Goal: Transaction & Acquisition: Obtain resource

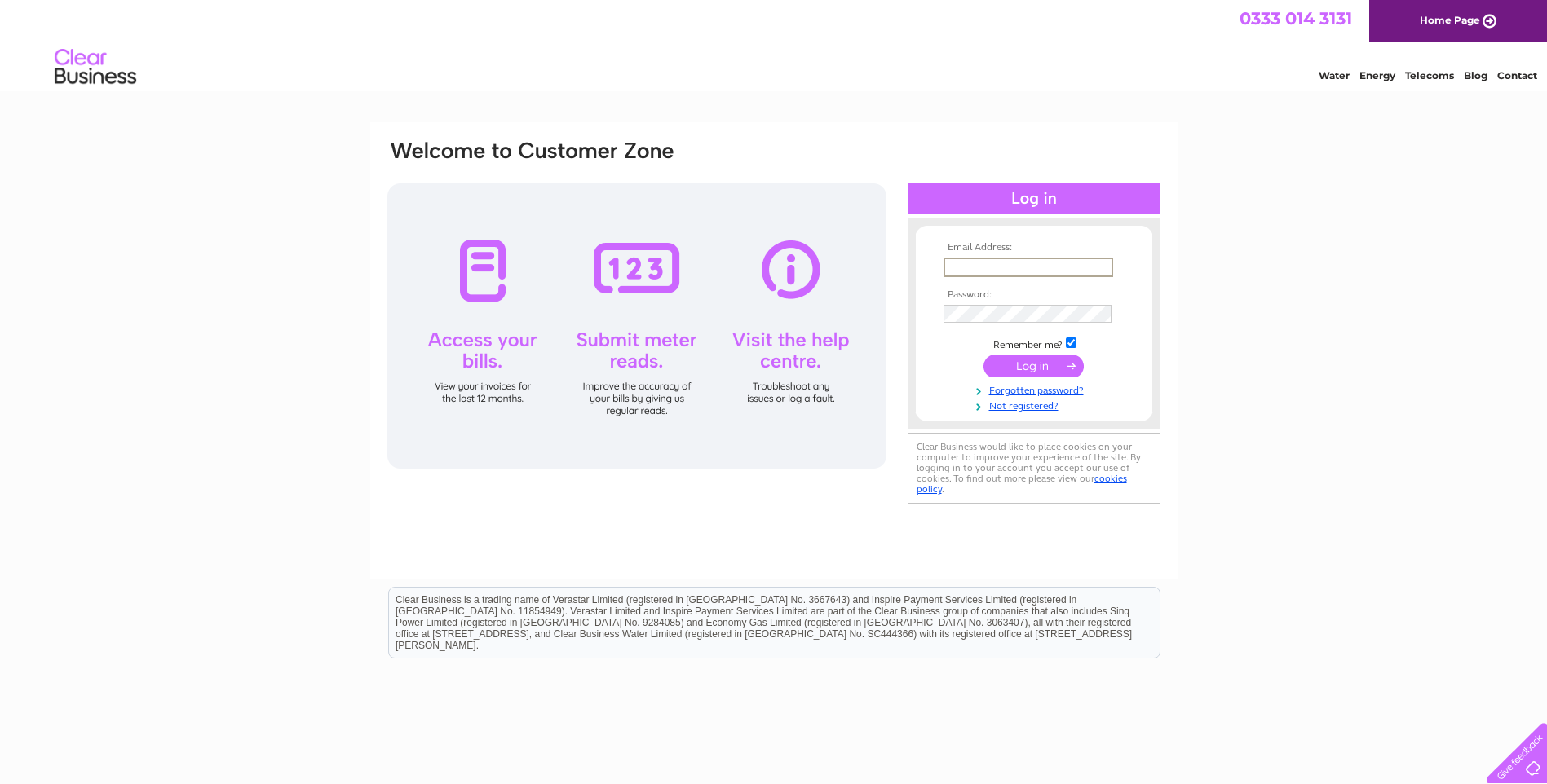
drag, startPoint x: 977, startPoint y: 262, endPoint x: 982, endPoint y: 269, distance: 8.6
click at [977, 262] on input "text" at bounding box center [1028, 267] width 169 height 20
type input "LISA.DUFFY@THE-TRUST.ORG.UK"
click at [1028, 367] on input "submit" at bounding box center [1033, 364] width 100 height 23
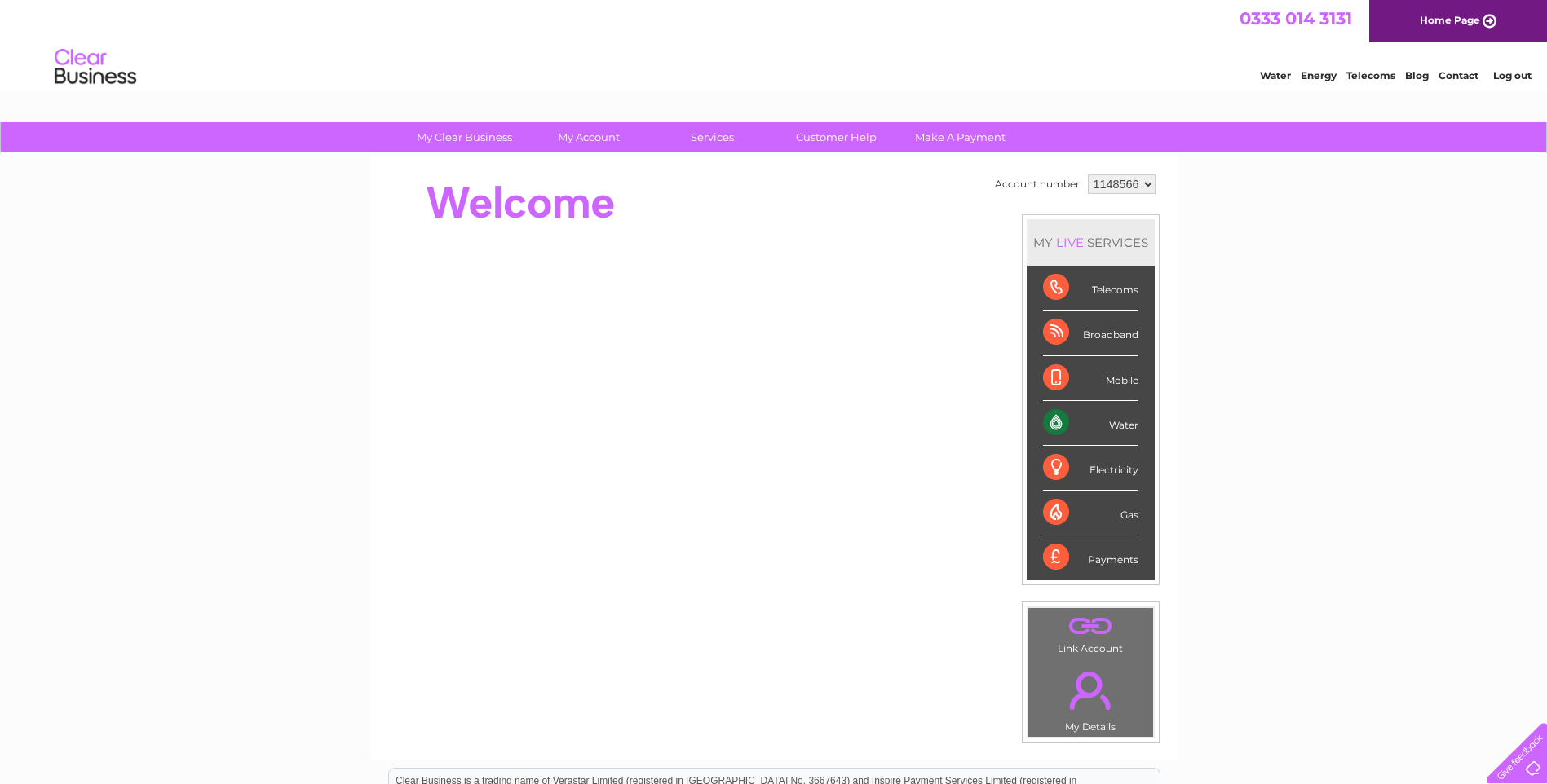
click at [1054, 558] on div "Payments" at bounding box center [1091, 557] width 95 height 44
click at [1090, 244] on div "MY LIVE SERVICES" at bounding box center [1090, 243] width 128 height 47
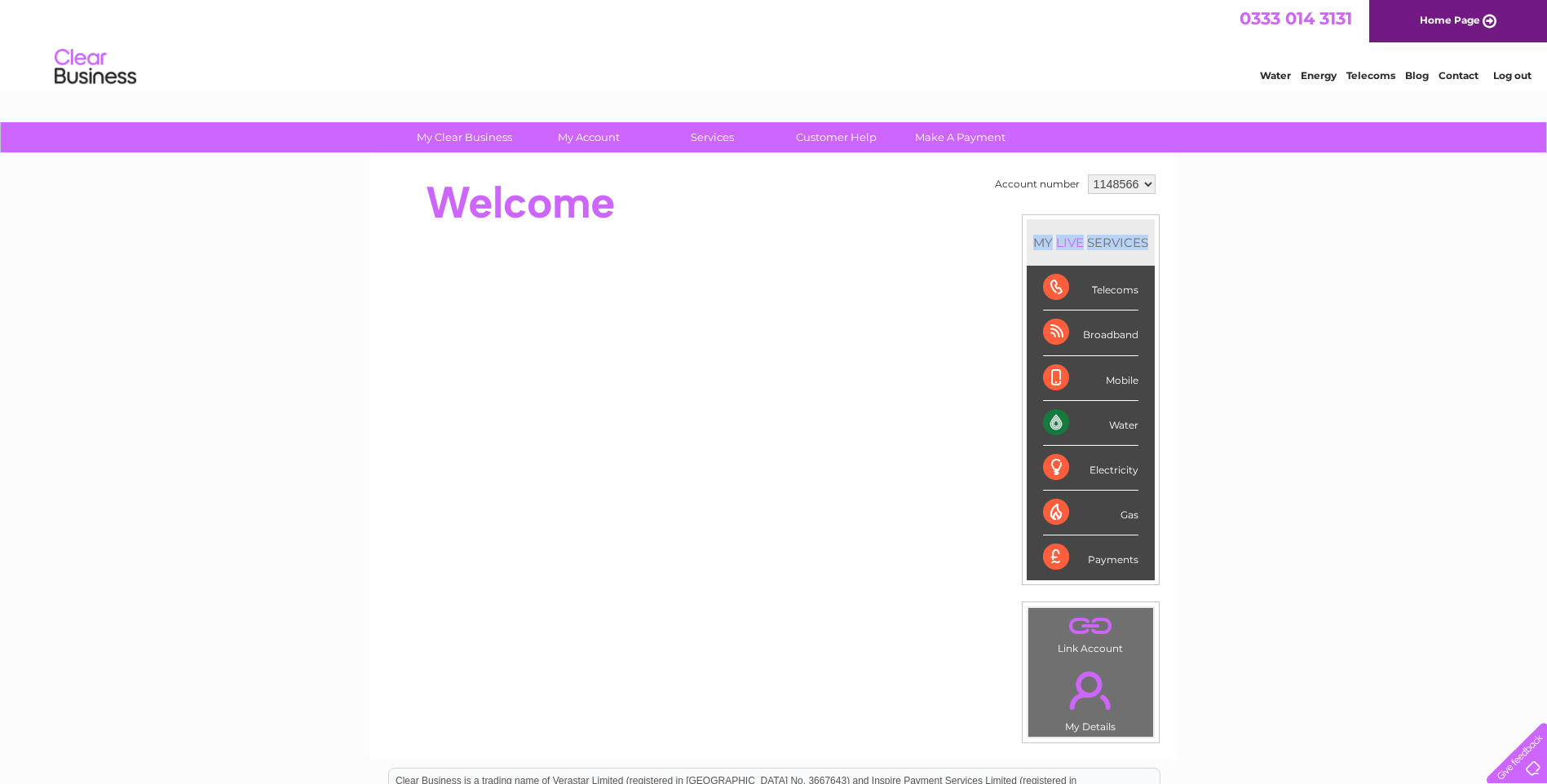
click at [1090, 244] on div "MY LIVE SERVICES" at bounding box center [1090, 243] width 128 height 47
drag, startPoint x: 1090, startPoint y: 244, endPoint x: 1279, endPoint y: 292, distance: 195.0
click at [1277, 292] on div "My Clear Business Login Details My Details My Preferences Link Account My Accou…" at bounding box center [774, 581] width 1547 height 916
click at [931, 143] on link "Make A Payment" at bounding box center [960, 138] width 134 height 31
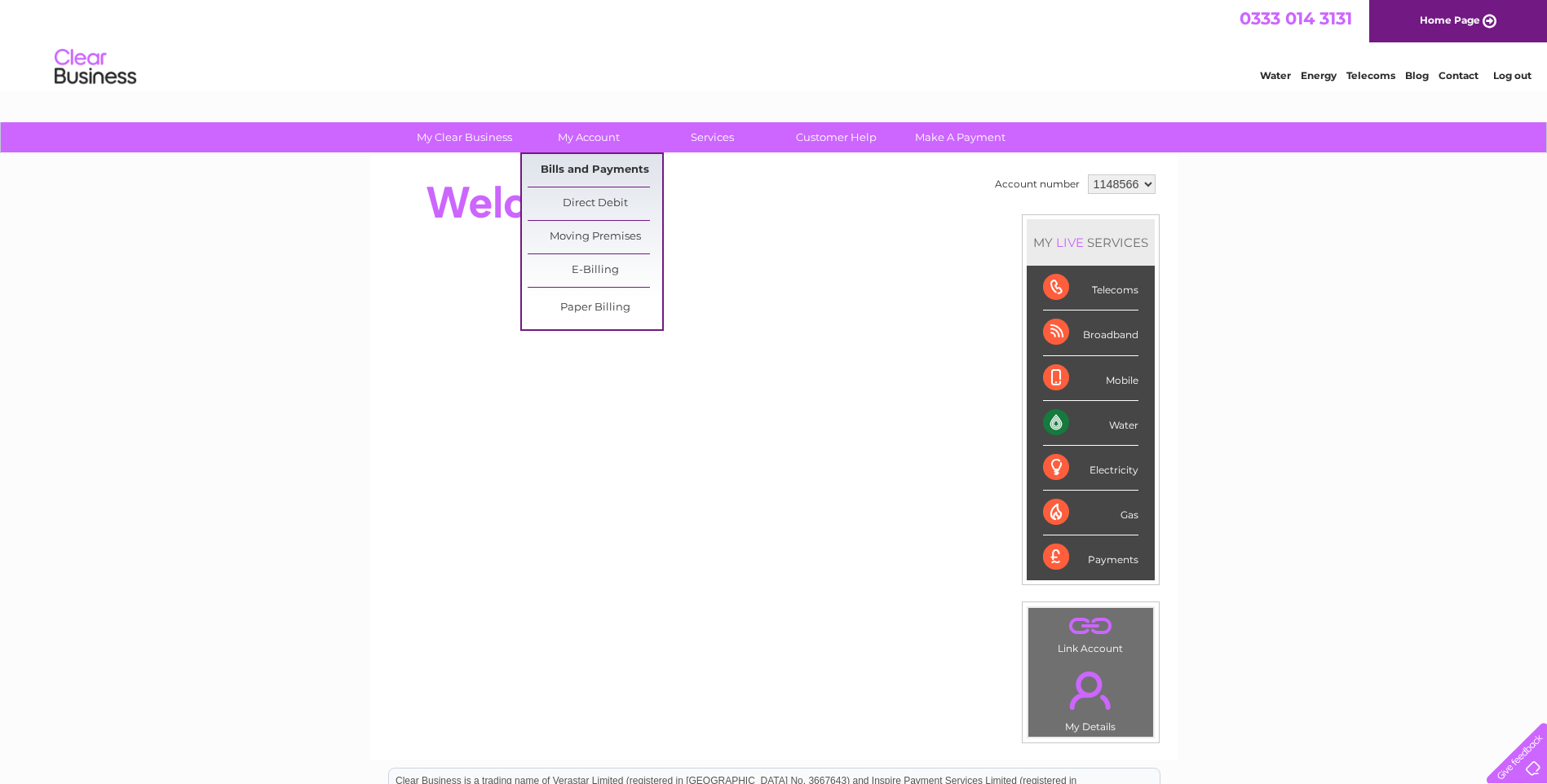
click at [565, 174] on link "Bills and Payments" at bounding box center [594, 170] width 134 height 32
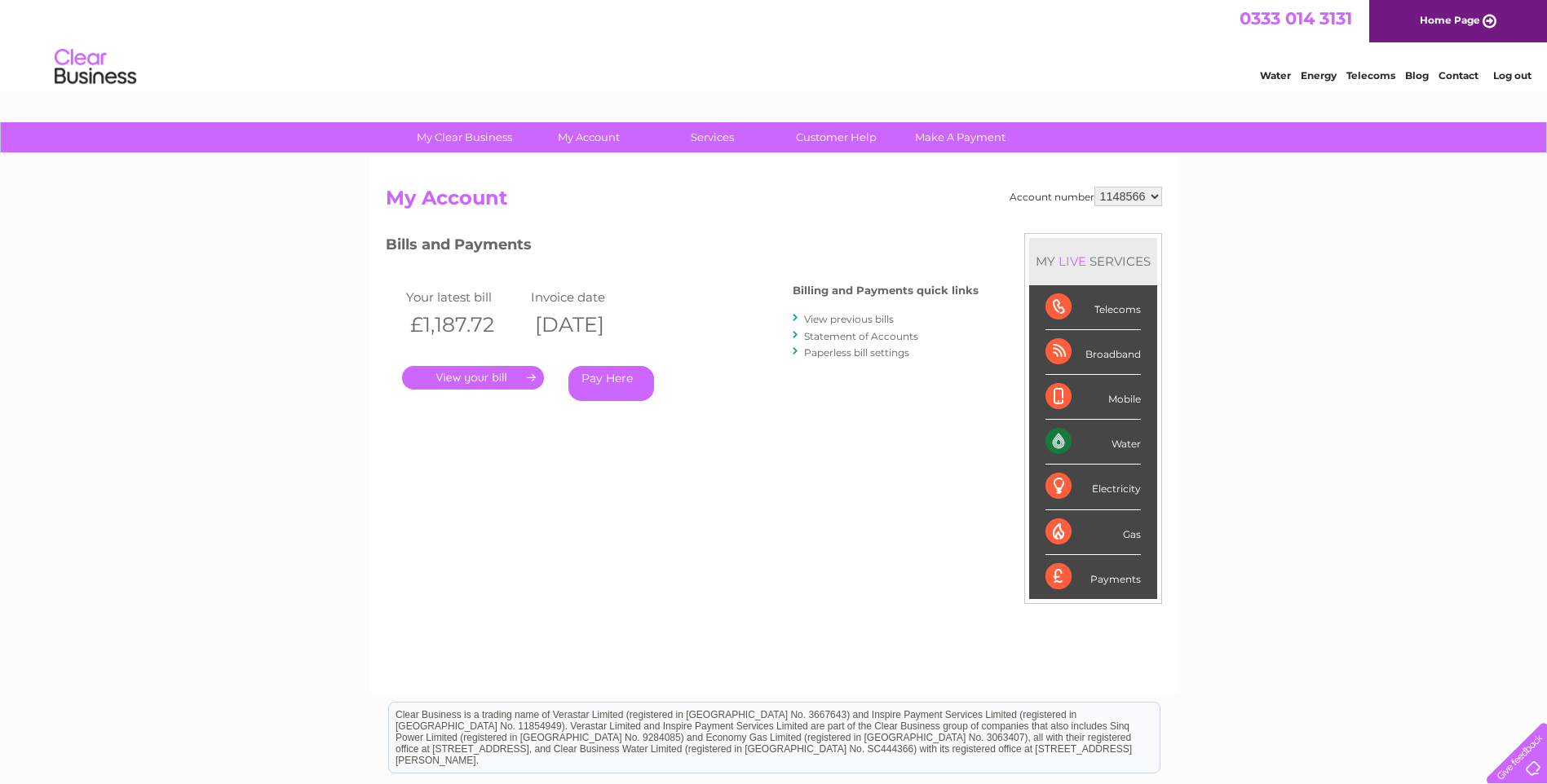
click at [482, 377] on link "." at bounding box center [474, 378] width 142 height 23
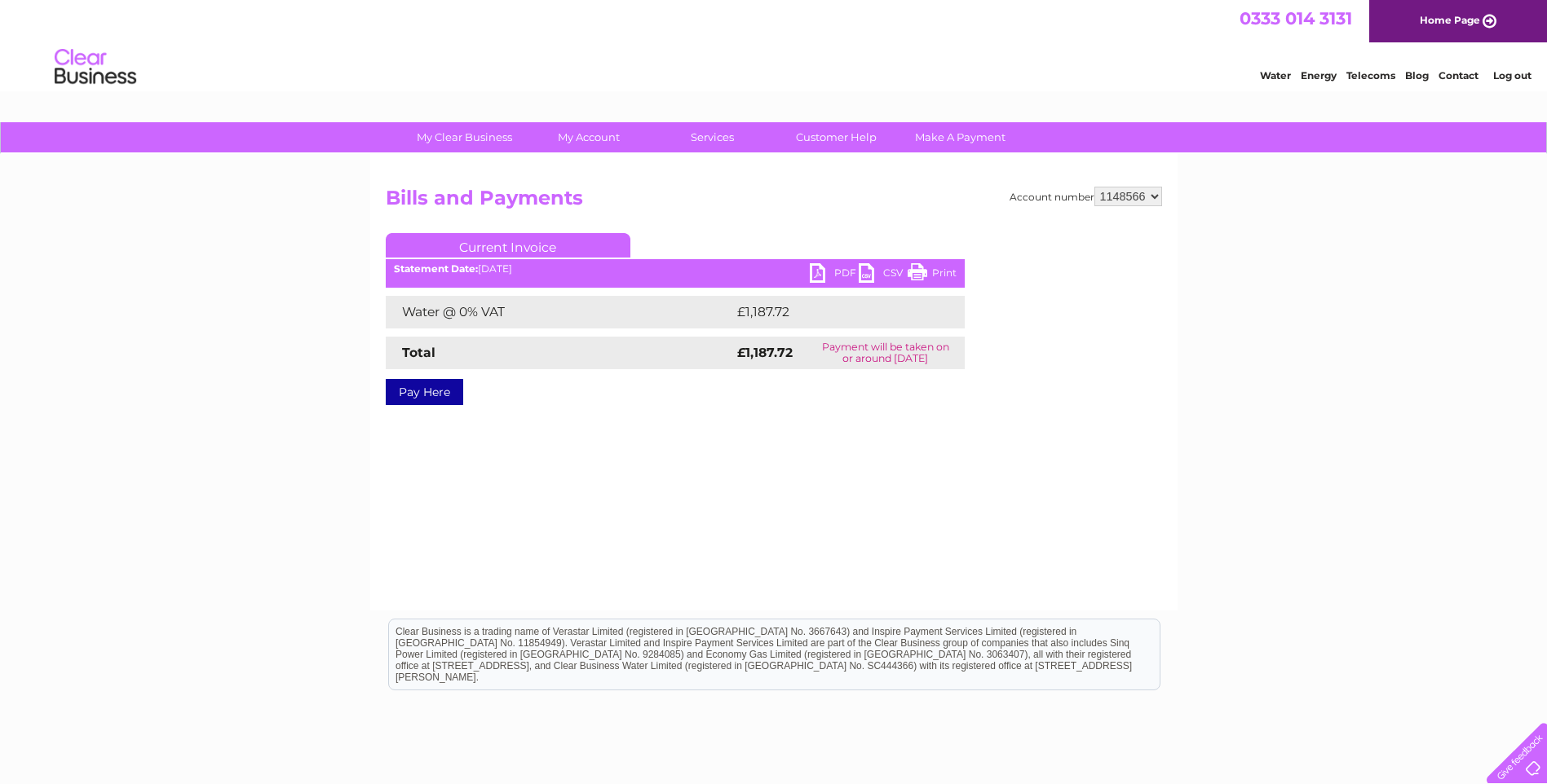
click at [819, 271] on link "PDF" at bounding box center [834, 275] width 49 height 23
